Goal: Task Accomplishment & Management: Manage account settings

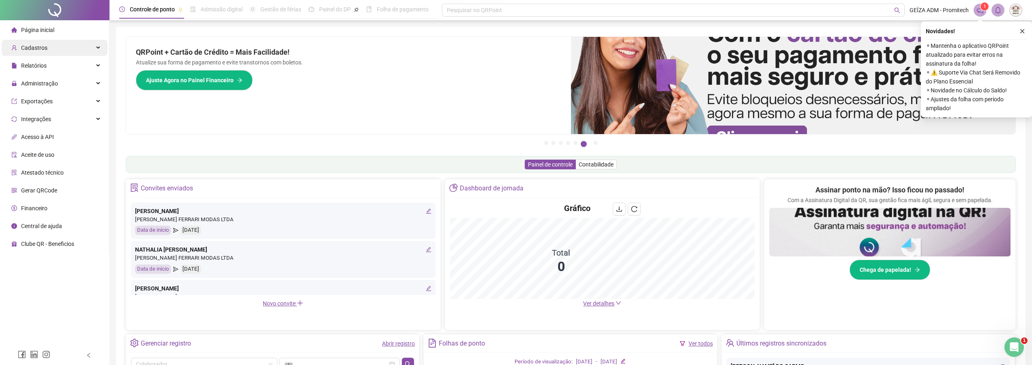
click at [70, 49] on div "Cadastros" at bounding box center [55, 48] width 106 height 16
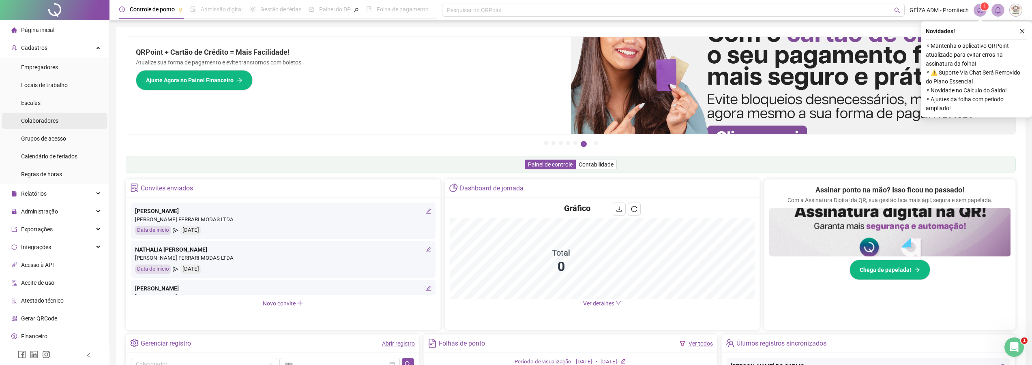
click at [47, 120] on span "Colaboradores" at bounding box center [39, 121] width 37 height 6
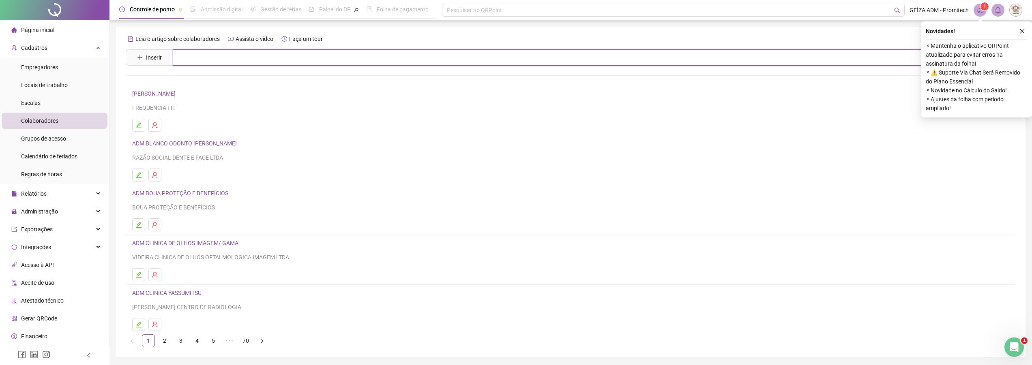
click at [207, 60] on input "text" at bounding box center [577, 57] width 808 height 16
type input "**********"
click at [206, 84] on link "BRUNA APARECIDA [PERSON_NAME]" at bounding box center [188, 81] width 94 height 6
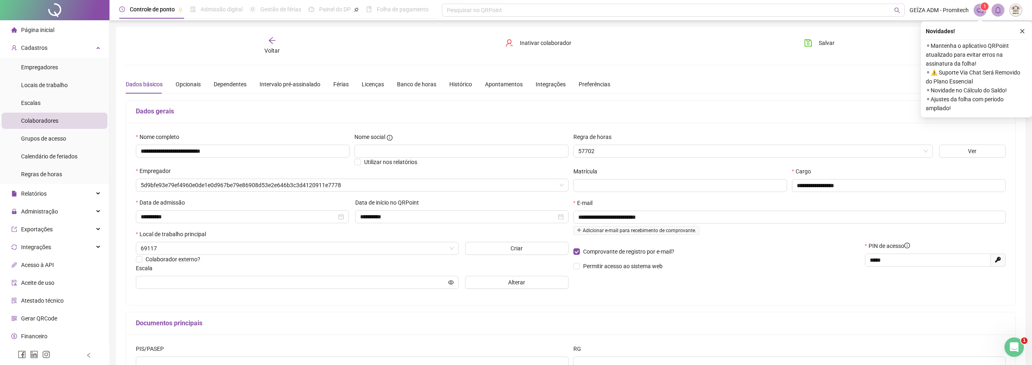
type input "**********"
click at [502, 286] on button "Alterar" at bounding box center [516, 282] width 103 height 13
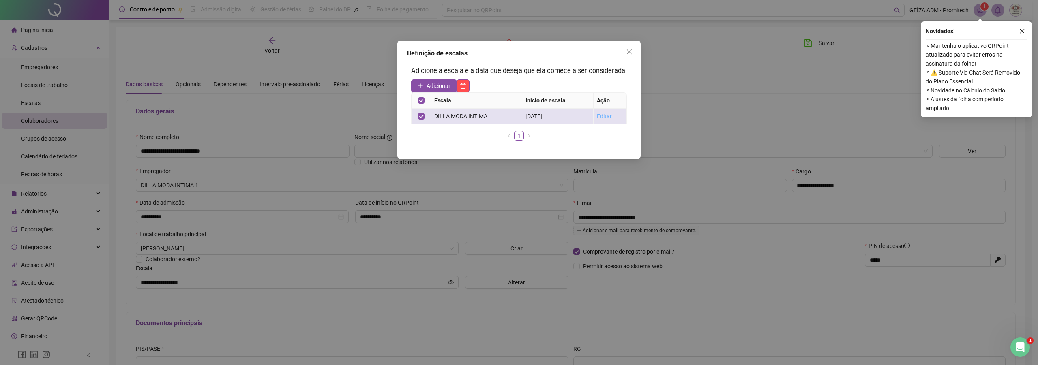
click at [605, 118] on link "Editar" at bounding box center [604, 116] width 15 height 6
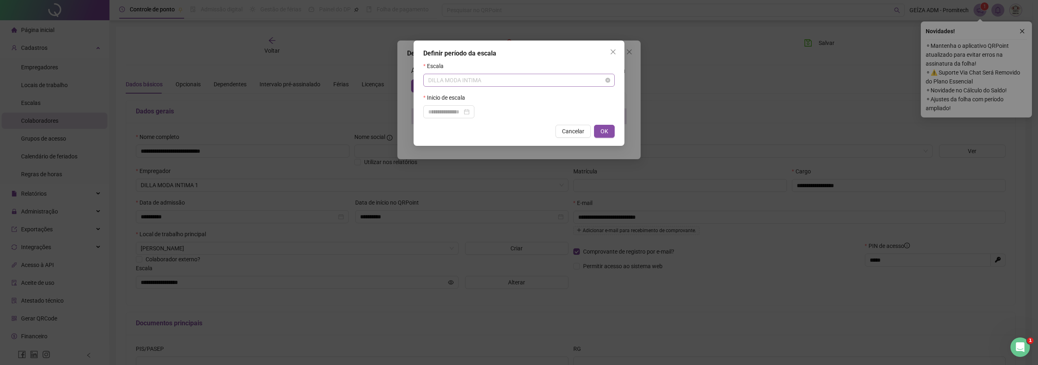
click at [495, 85] on span "DILLA MODA INTIMA" at bounding box center [519, 80] width 182 height 12
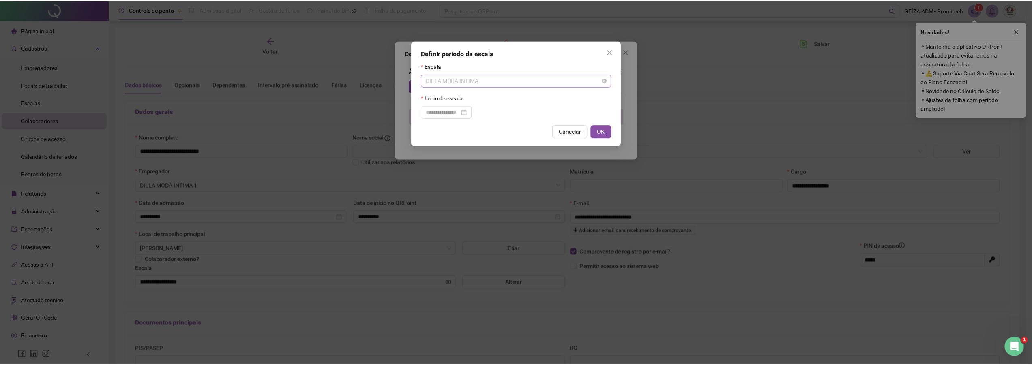
scroll to position [4814, 0]
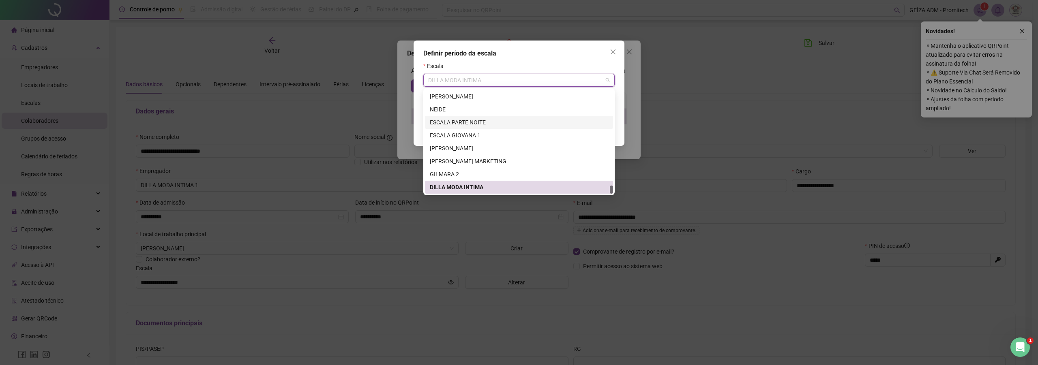
click at [419, 122] on div "Definir período da escala Escala DILLA MODA INTIMA Inicio de escala Cancelar OK" at bounding box center [519, 93] width 211 height 105
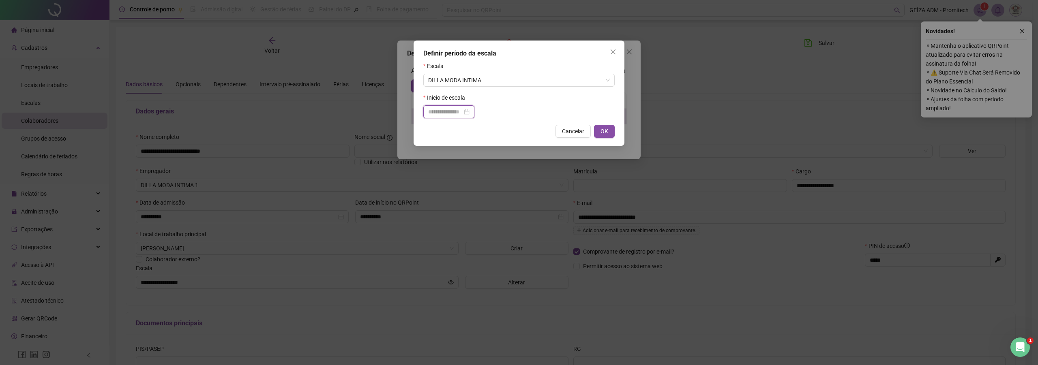
click at [442, 114] on input at bounding box center [445, 111] width 34 height 9
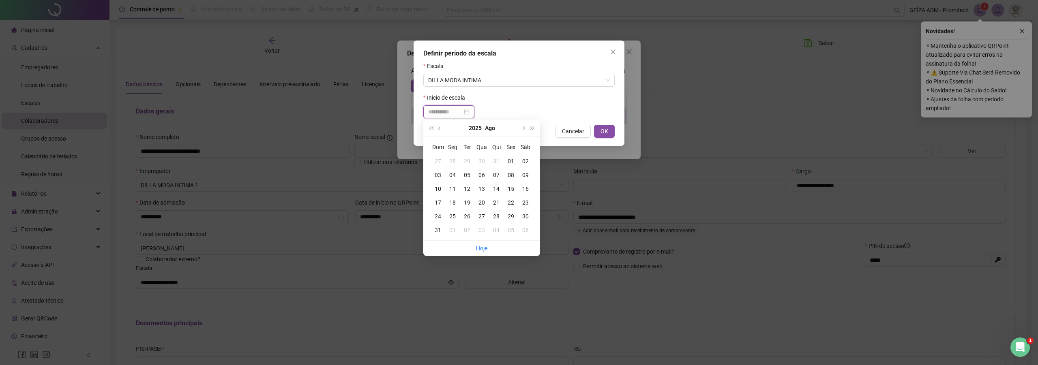
type input "**********"
click at [509, 161] on div "01" at bounding box center [511, 161] width 15 height 9
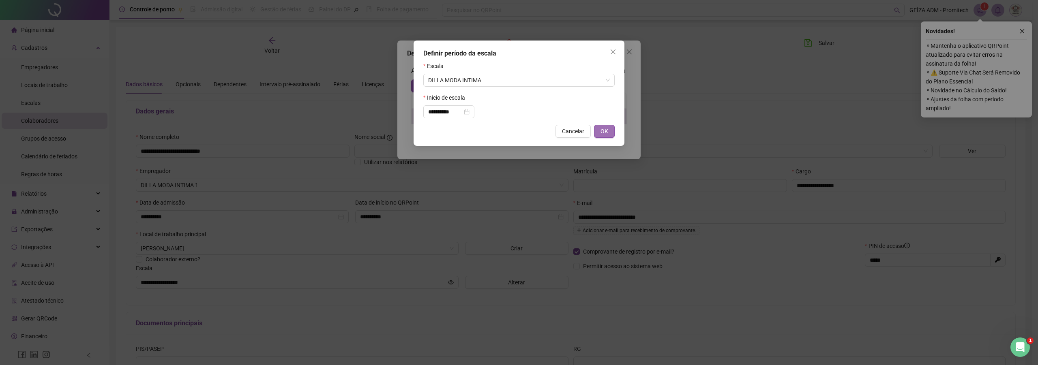
click at [598, 130] on button "OK" at bounding box center [604, 131] width 21 height 13
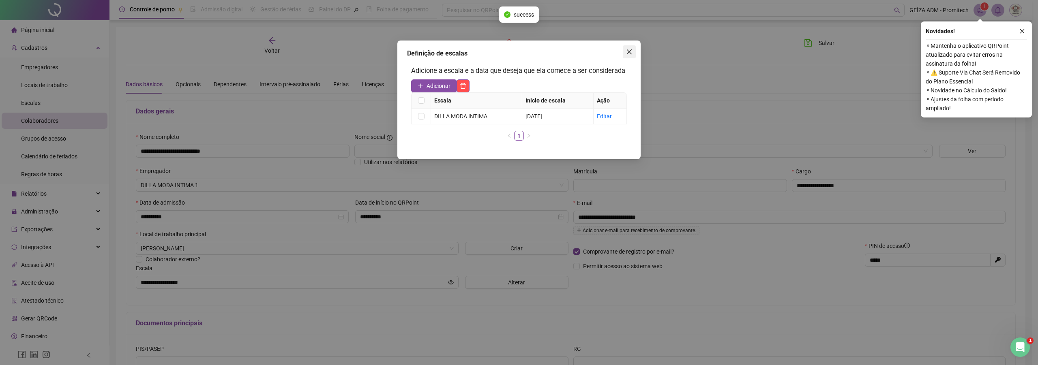
click at [630, 52] on icon "close" at bounding box center [629, 52] width 6 height 6
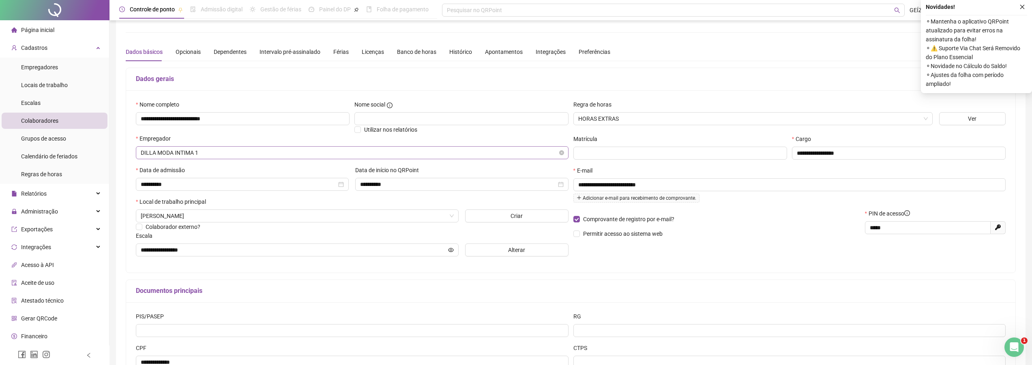
scroll to position [0, 0]
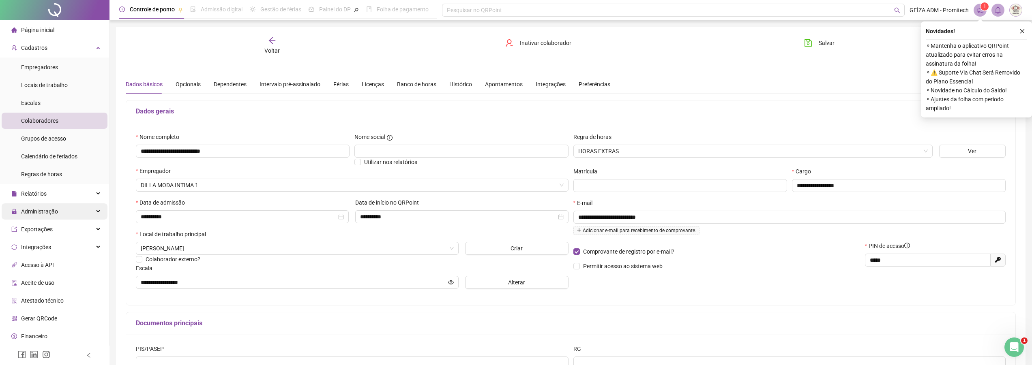
click at [97, 212] on icon at bounding box center [99, 212] width 4 height 0
click at [68, 227] on li "Ajustes da folha" at bounding box center [55, 231] width 106 height 16
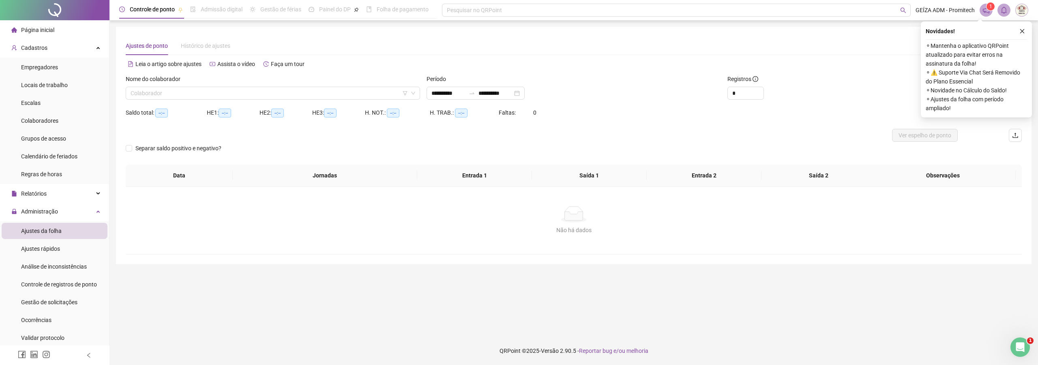
type input "**********"
click at [271, 92] on input "search" at bounding box center [269, 93] width 277 height 12
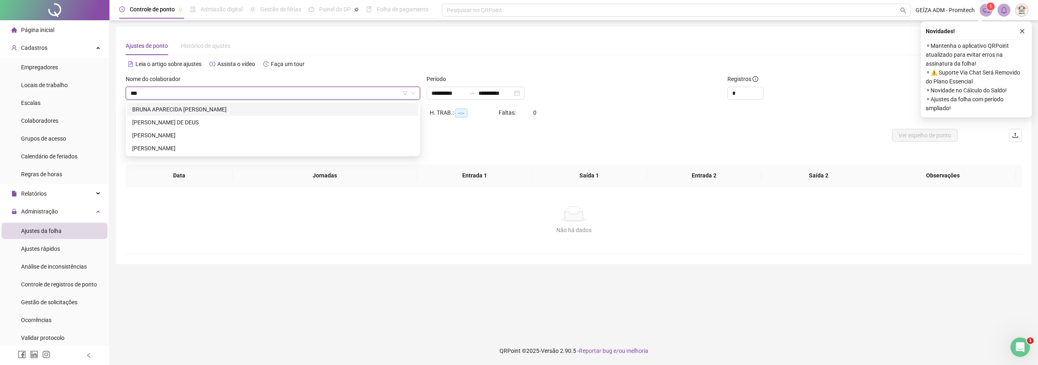
type input "****"
click at [253, 107] on div "BRUNA APARECIDA [PERSON_NAME]" at bounding box center [272, 109] width 281 height 9
click at [1020, 30] on icon "close" at bounding box center [1022, 31] width 6 height 6
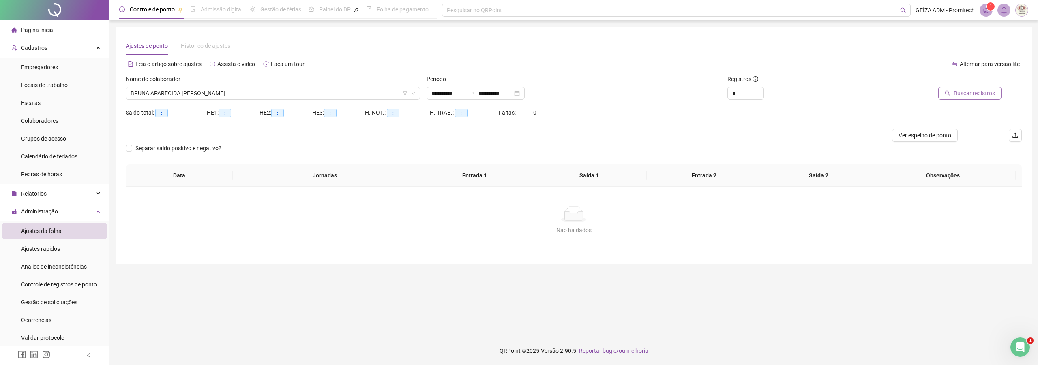
click at [971, 94] on span "Buscar registros" at bounding box center [974, 93] width 41 height 9
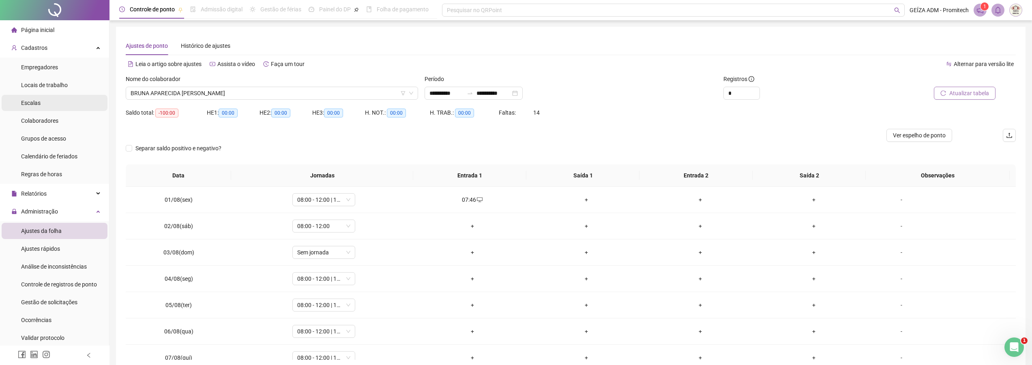
click at [55, 103] on li "Escalas" at bounding box center [55, 103] width 106 height 16
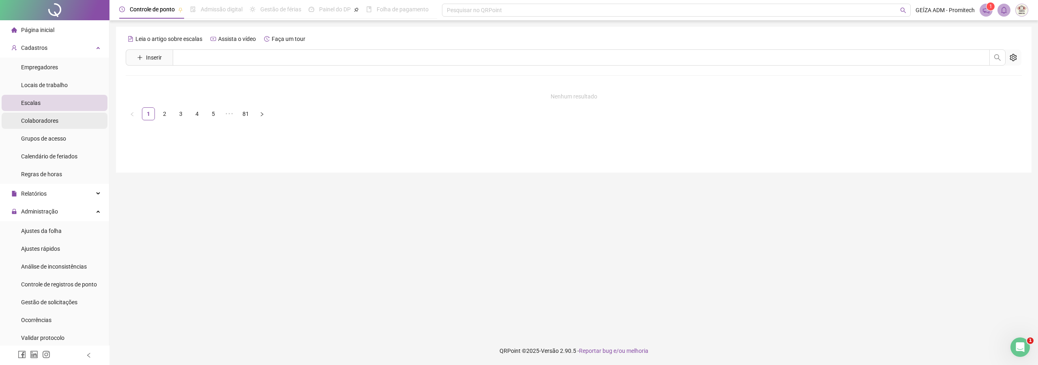
click at [67, 123] on li "Colaboradores" at bounding box center [55, 121] width 106 height 16
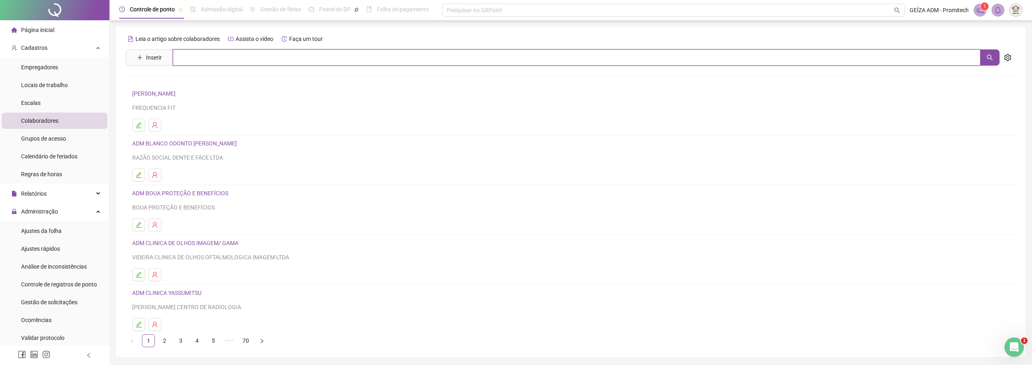
click at [224, 54] on input "text" at bounding box center [577, 57] width 808 height 16
type input "*****"
click at [200, 82] on link "BRUNA APARECIDA [PERSON_NAME]" at bounding box center [188, 81] width 94 height 6
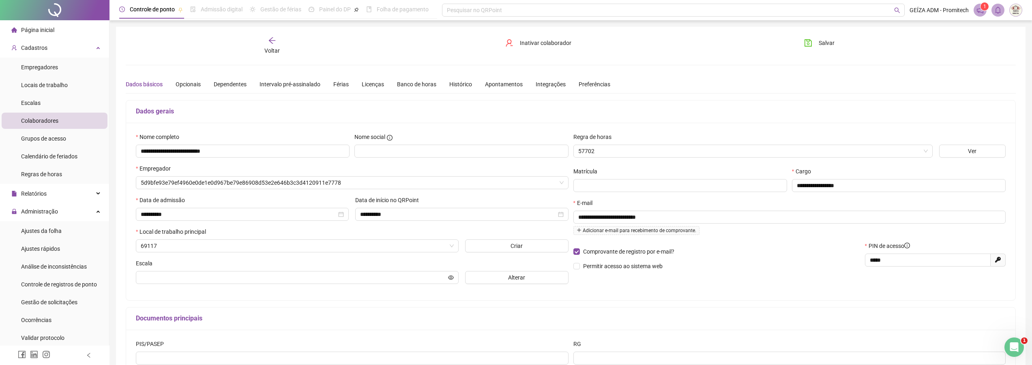
type input "**********"
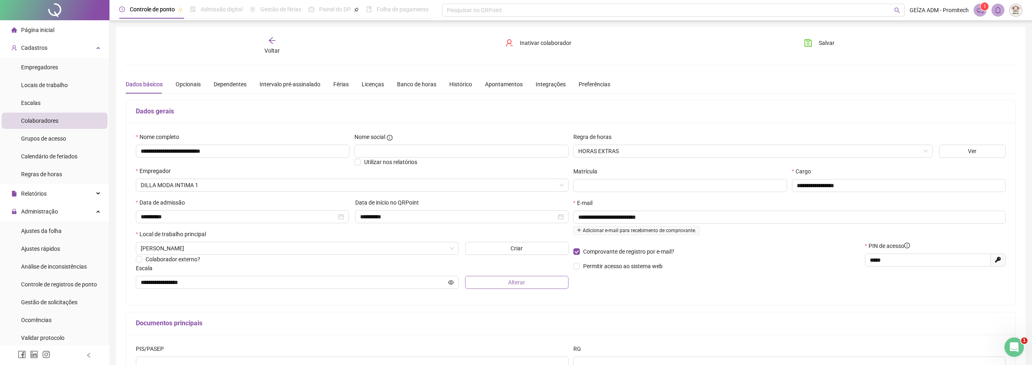
click at [500, 289] on button "Alterar" at bounding box center [516, 282] width 103 height 13
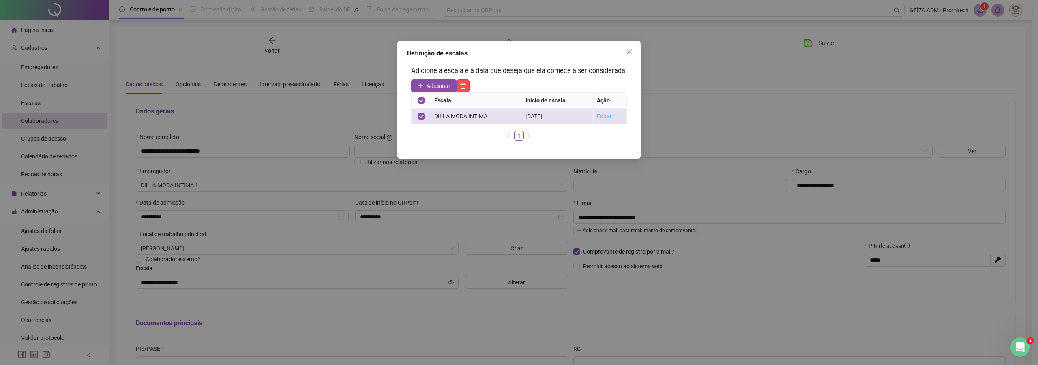
click at [606, 117] on link "Editar" at bounding box center [604, 116] width 15 height 6
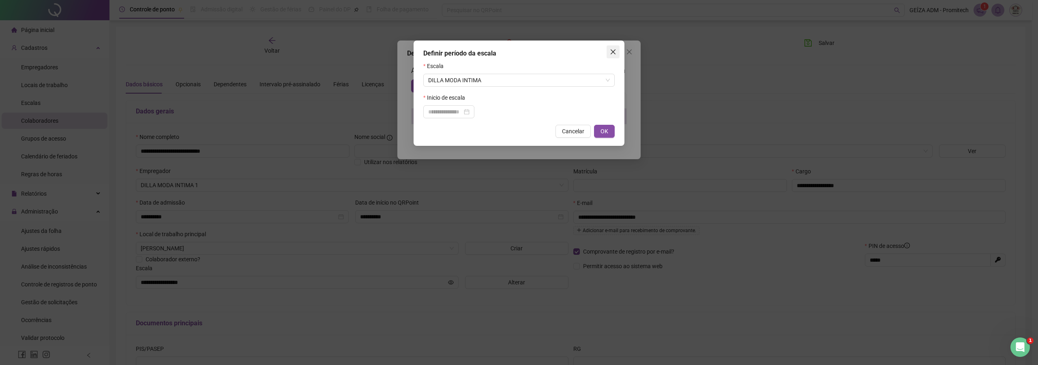
click at [613, 55] on icon "close" at bounding box center [613, 52] width 6 height 6
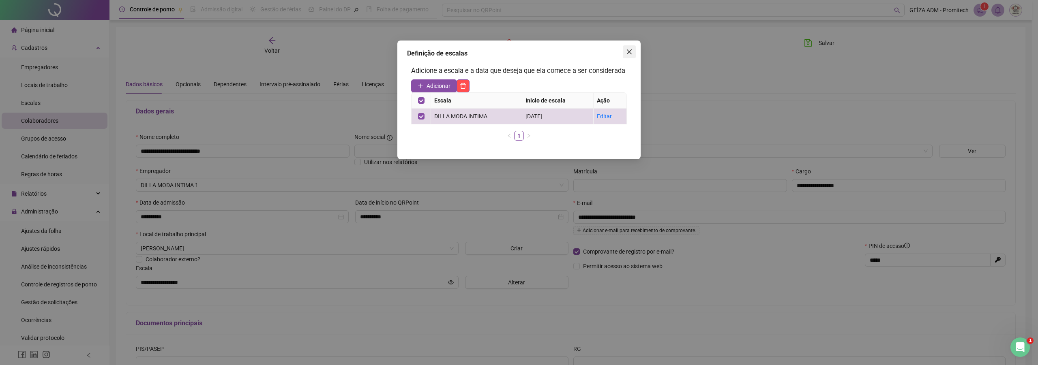
click at [626, 56] on button "Close" at bounding box center [629, 51] width 13 height 13
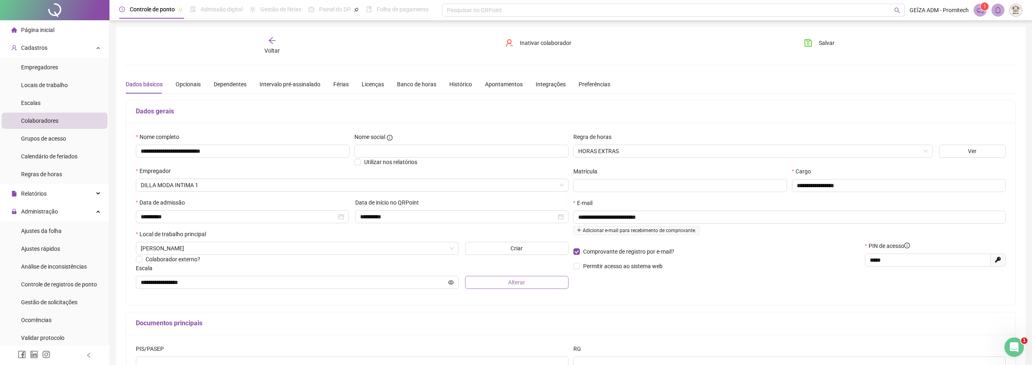
click at [508, 285] on span "Alterar" at bounding box center [516, 282] width 17 height 9
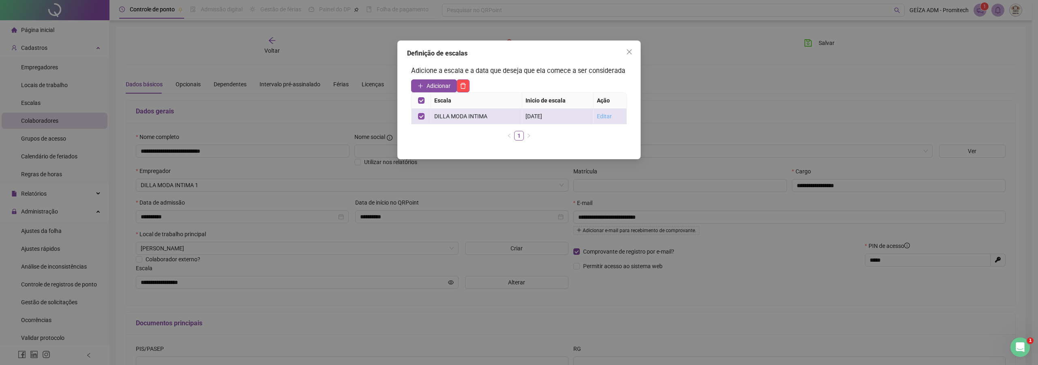
click at [606, 118] on link "Editar" at bounding box center [604, 116] width 15 height 6
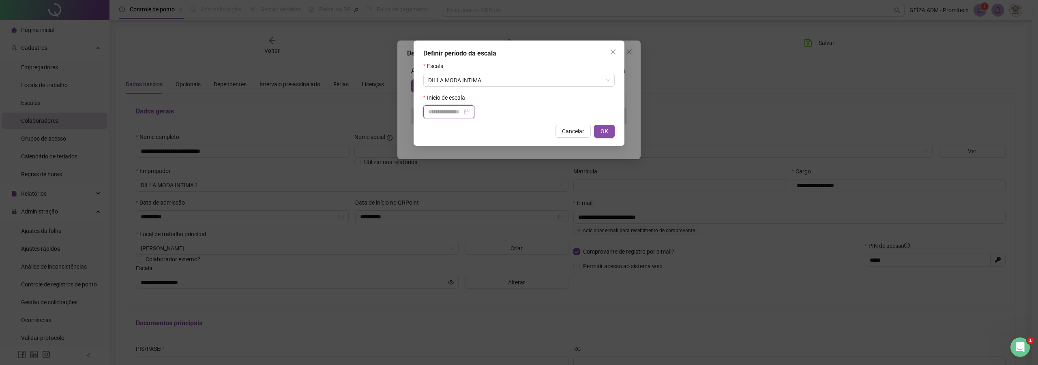
click at [452, 113] on input at bounding box center [445, 111] width 34 height 9
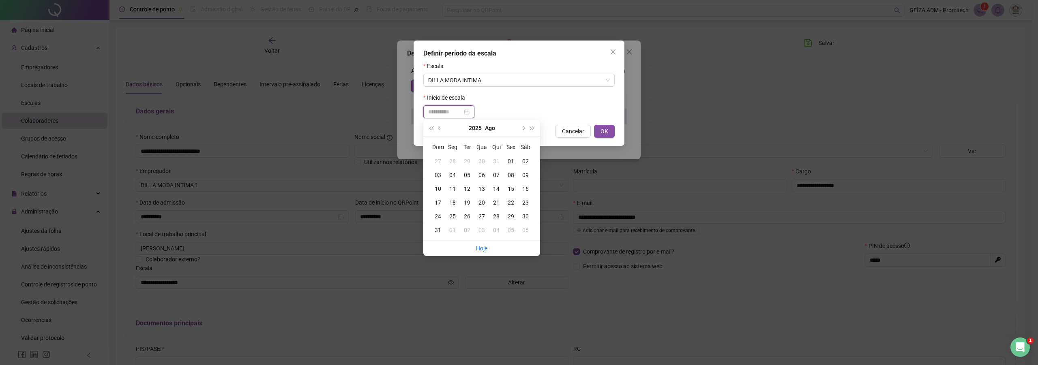
type input "**********"
click at [611, 55] on button "Close" at bounding box center [613, 51] width 13 height 13
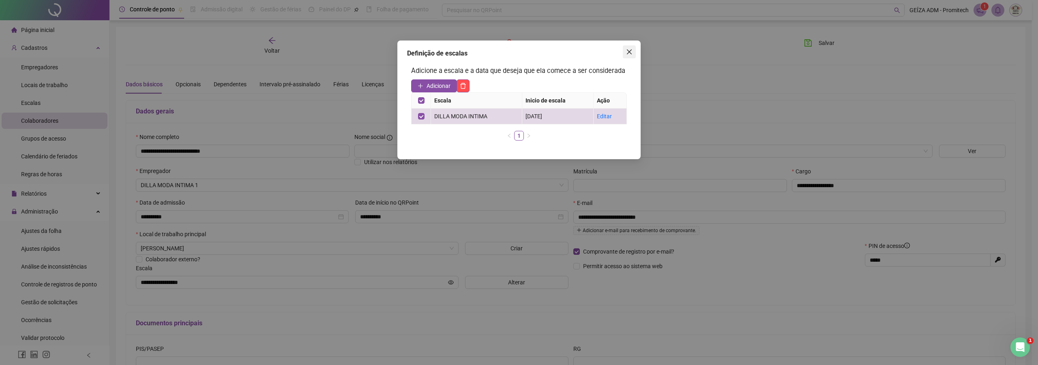
click at [630, 50] on icon "close" at bounding box center [629, 52] width 6 height 6
